Goal: Task Accomplishment & Management: Manage account settings

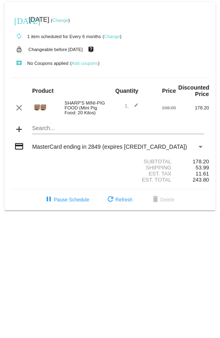
click at [68, 20] on link "Change" at bounding box center [60, 20] width 16 height 5
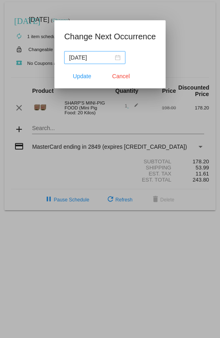
click at [117, 59] on div "[DATE]" at bounding box center [94, 57] width 51 height 9
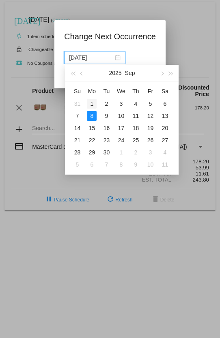
click at [90, 103] on div "1" at bounding box center [92, 104] width 10 height 10
type input "[DATE]"
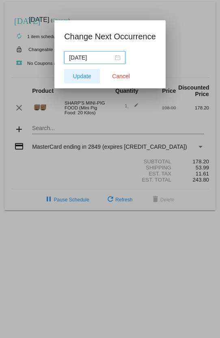
click at [90, 75] on span "Update" at bounding box center [82, 76] width 18 height 6
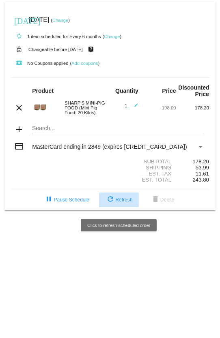
click at [115, 203] on span "refresh Refresh" at bounding box center [118, 200] width 27 height 6
